Goal: Transaction & Acquisition: Book appointment/travel/reservation

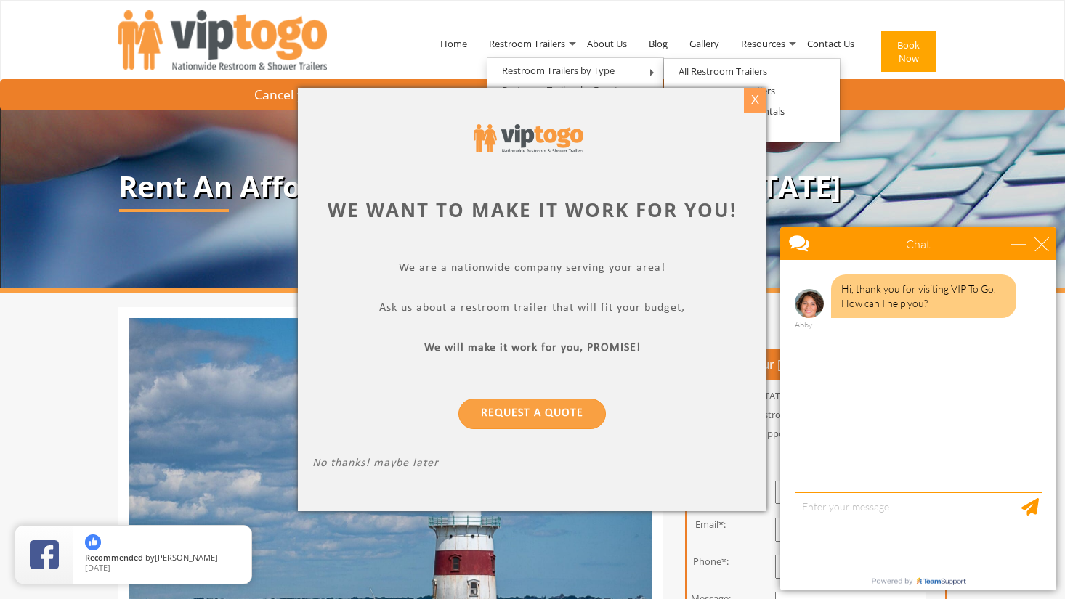
click at [760, 110] on div "X" at bounding box center [755, 100] width 23 height 25
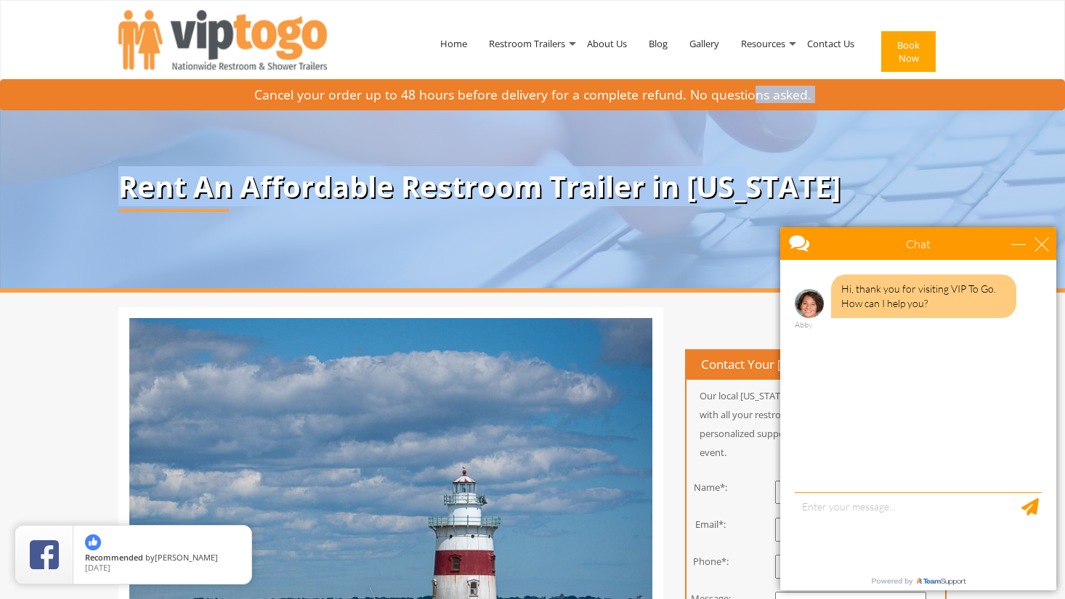
drag, startPoint x: 754, startPoint y: 97, endPoint x: 756, endPoint y: 179, distance: 81.4
click at [755, 179] on div "Cancel your order up to 48 hours before delivery for a complete refund. No ques…" at bounding box center [532, 200] width 1065 height 186
click at [756, 179] on p "Rent An Affordable Restroom Trailer in Rhode Island" at bounding box center [532, 187] width 828 height 32
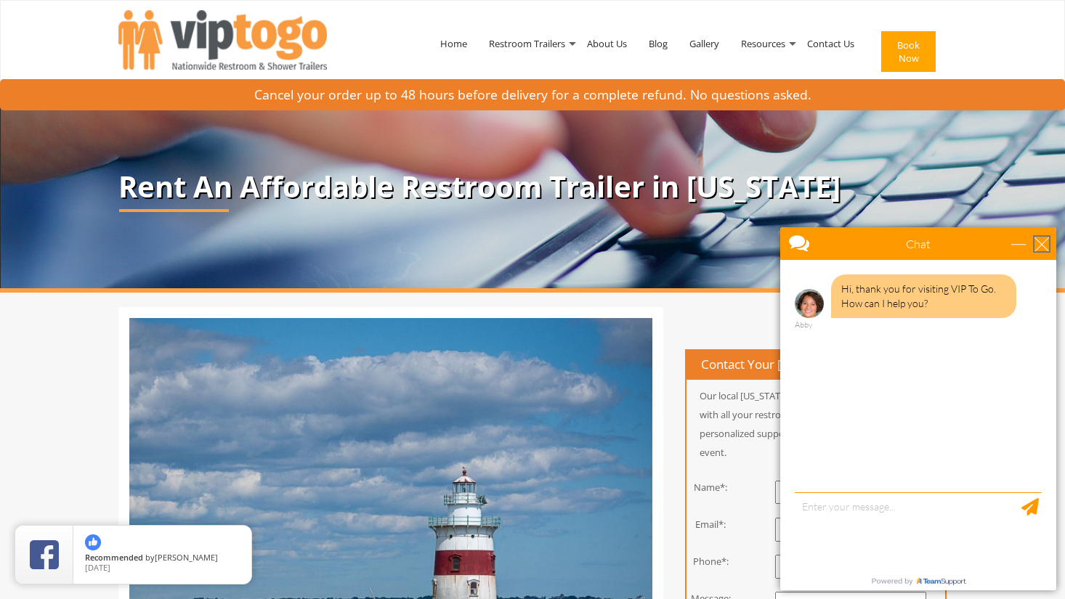
click at [1040, 242] on div "close" at bounding box center [1041, 244] width 15 height 15
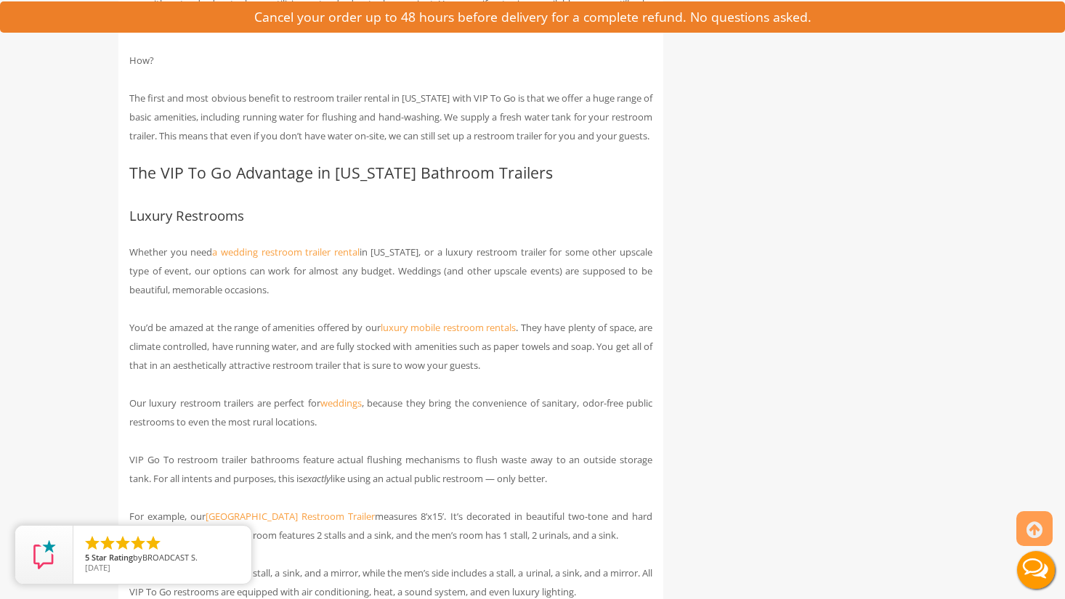
scroll to position [1184, 0]
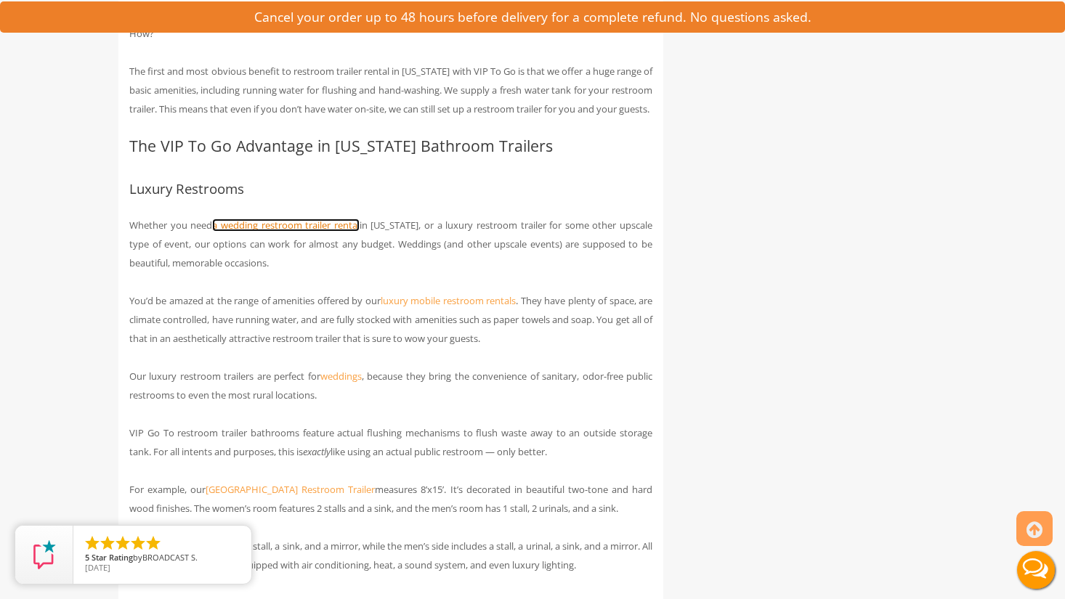
click at [305, 232] on link "a wedding restroom trailer rental" at bounding box center [285, 225] width 147 height 13
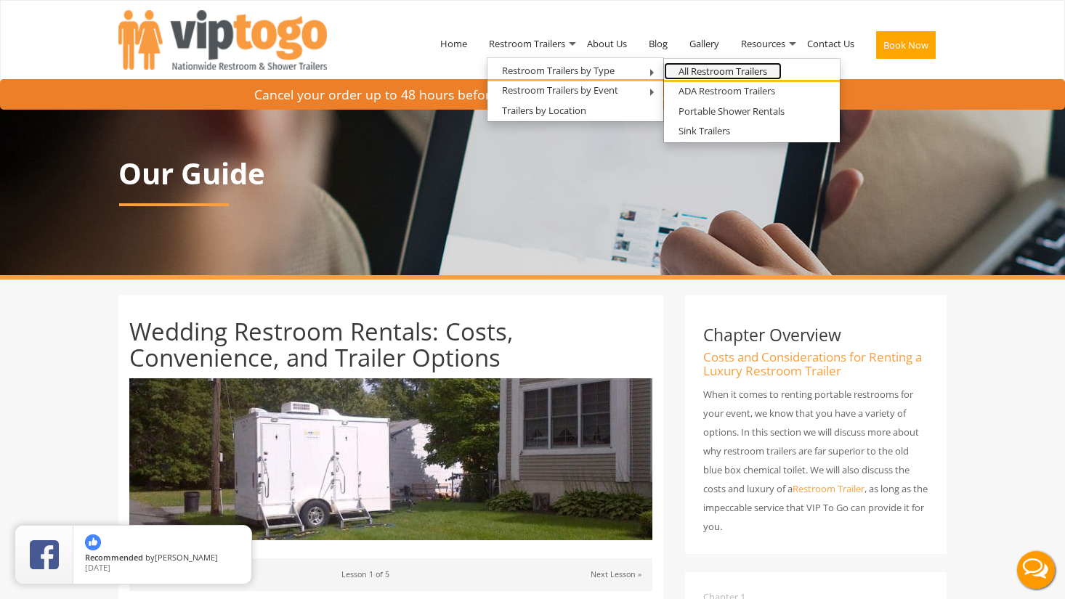
click at [722, 70] on link "All Restroom Trailers" at bounding box center [723, 71] width 118 height 18
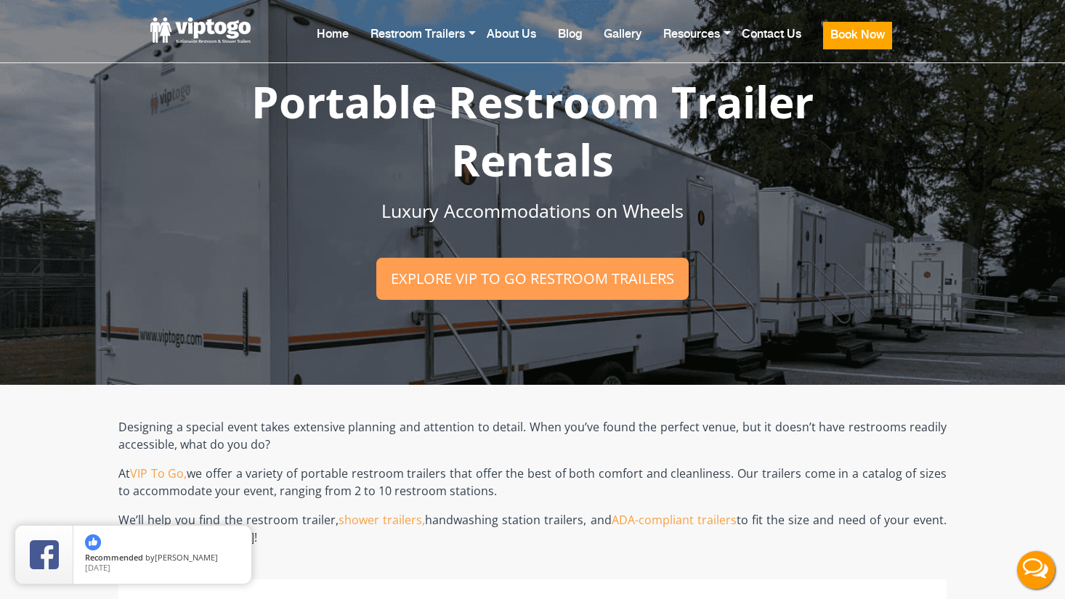
click at [396, 149] on h1 "Portable Restroom Trailer Rentals" at bounding box center [532, 131] width 726 height 116
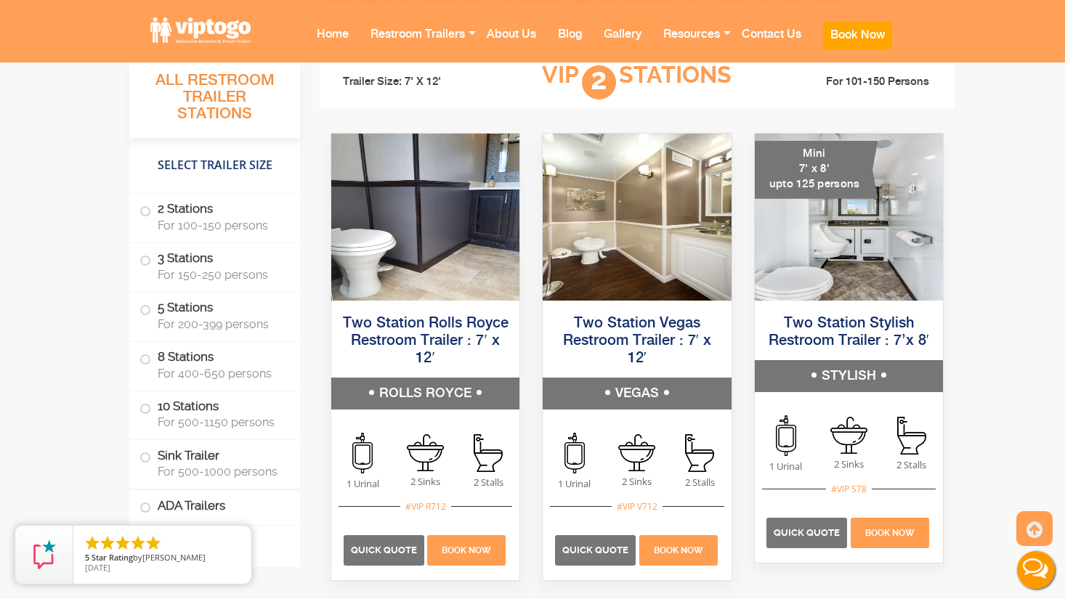
scroll to position [1010, 0]
click at [411, 391] on h5 "ROLLS ROYCE" at bounding box center [425, 393] width 188 height 32
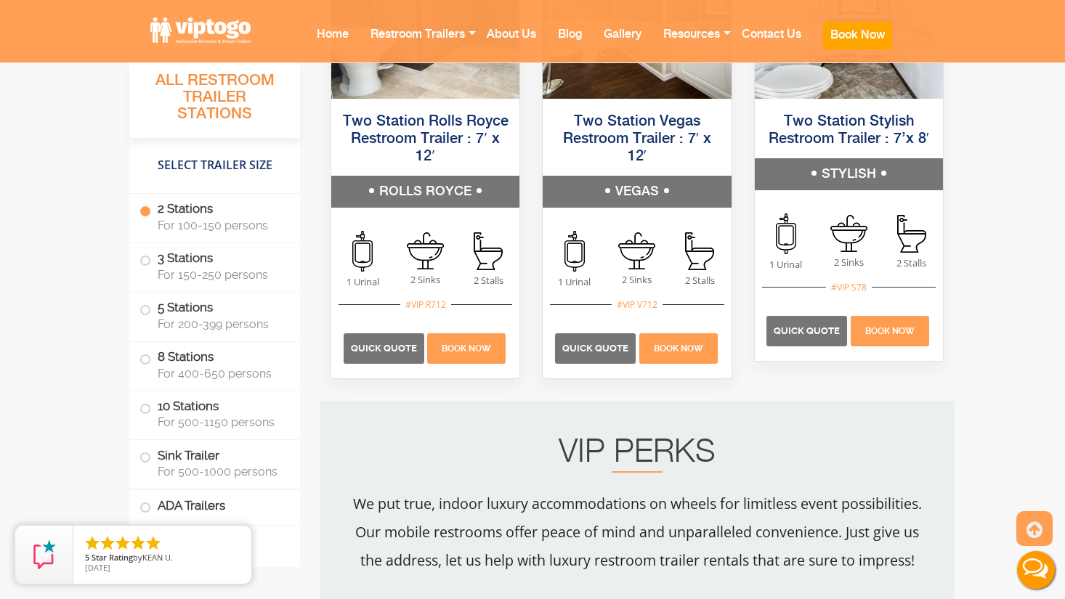
scroll to position [1207, 0]
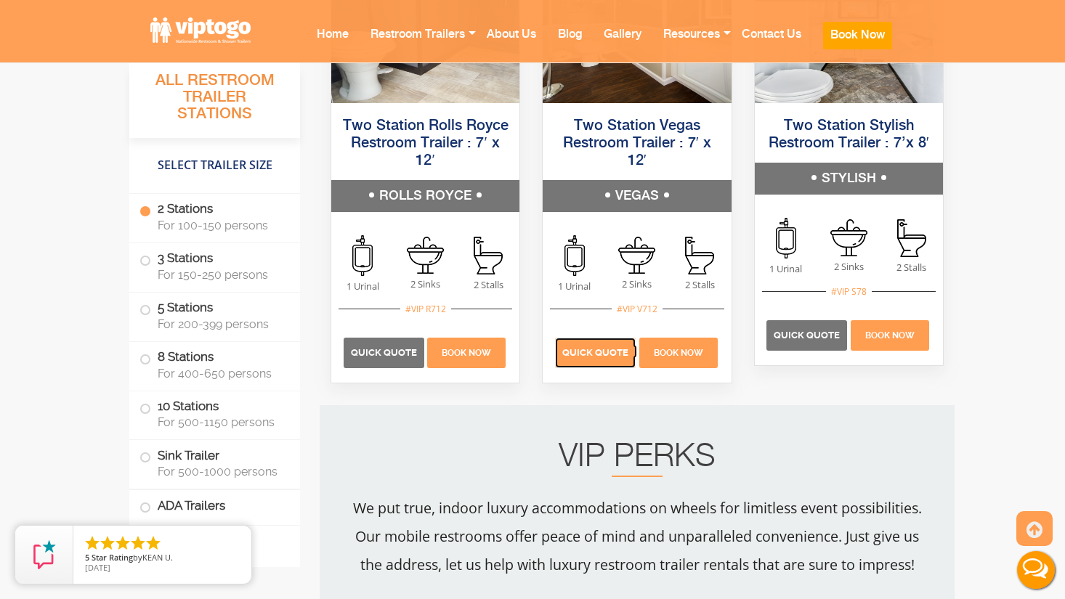
click at [615, 346] on p "Quick Quote" at bounding box center [595, 353] width 81 height 31
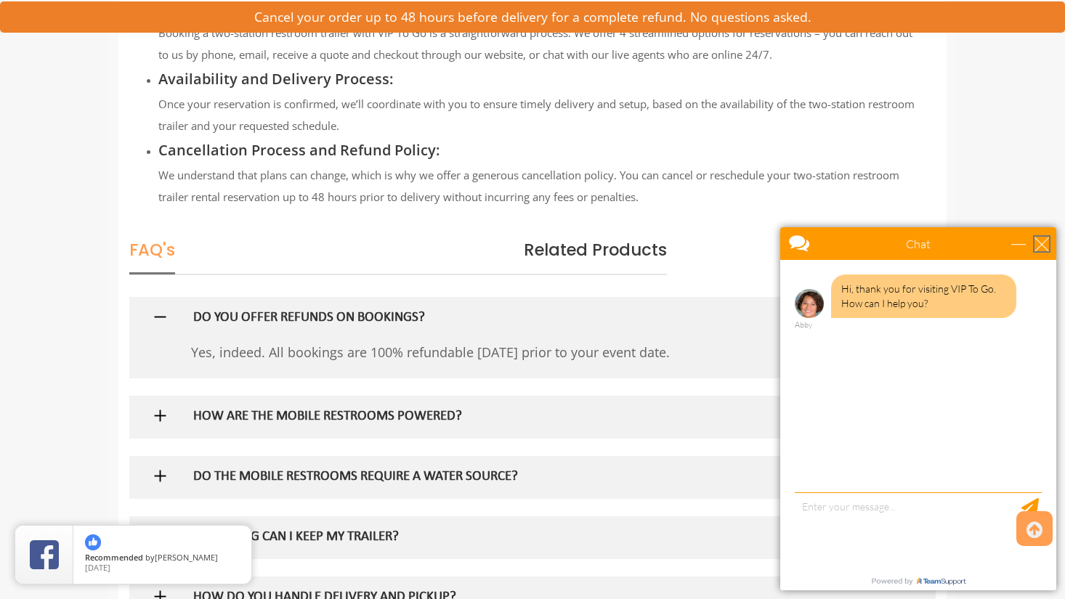
click at [1034, 250] on div "close" at bounding box center [1041, 244] width 15 height 15
